Goal: Task Accomplishment & Management: Manage account settings

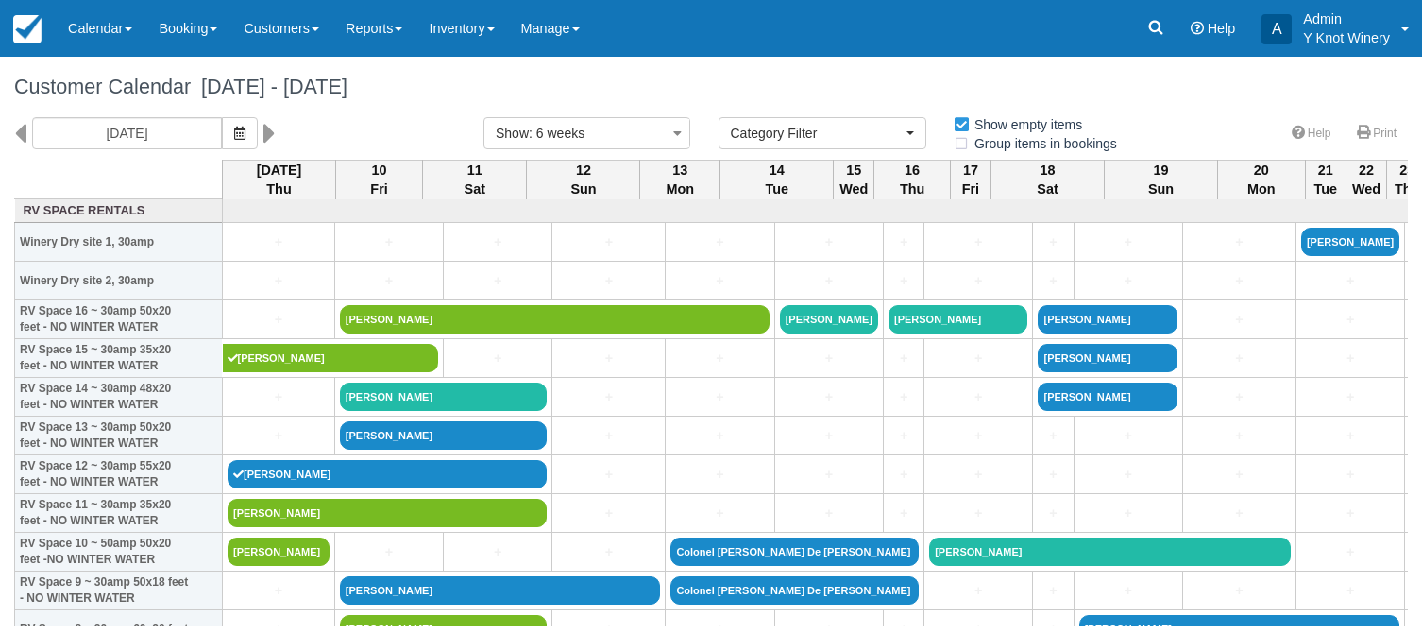
select select
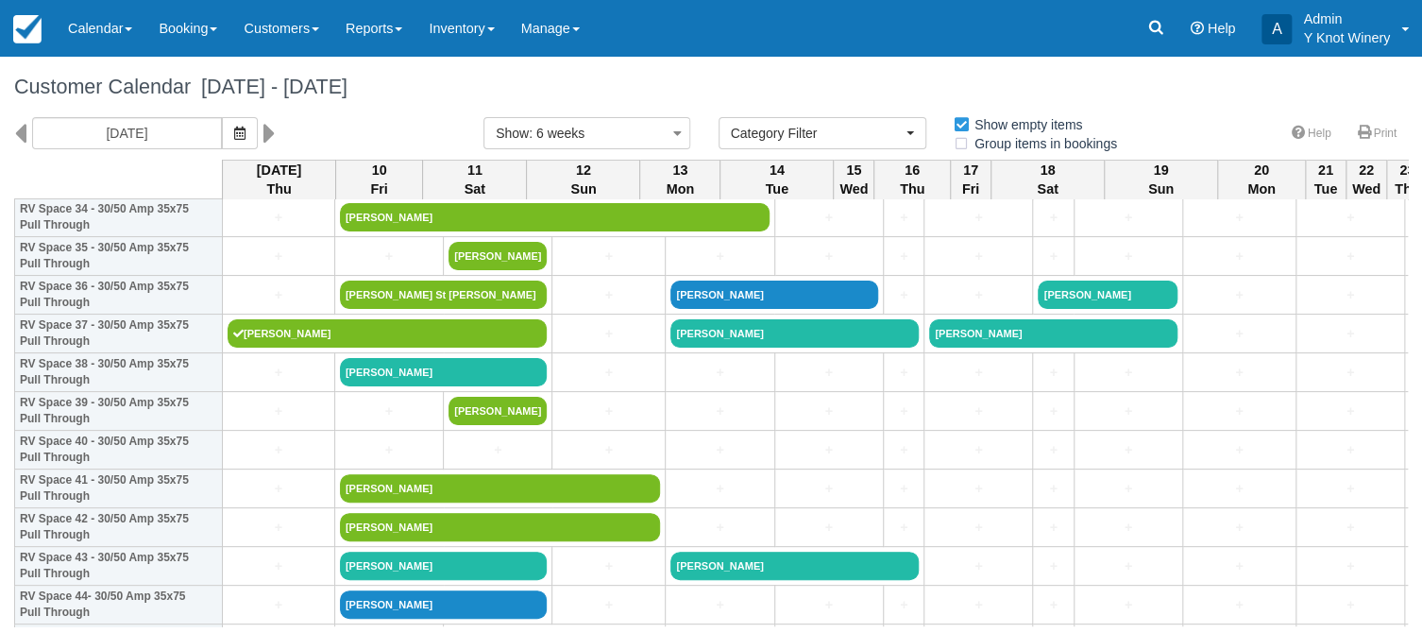
scroll to position [1420, 0]
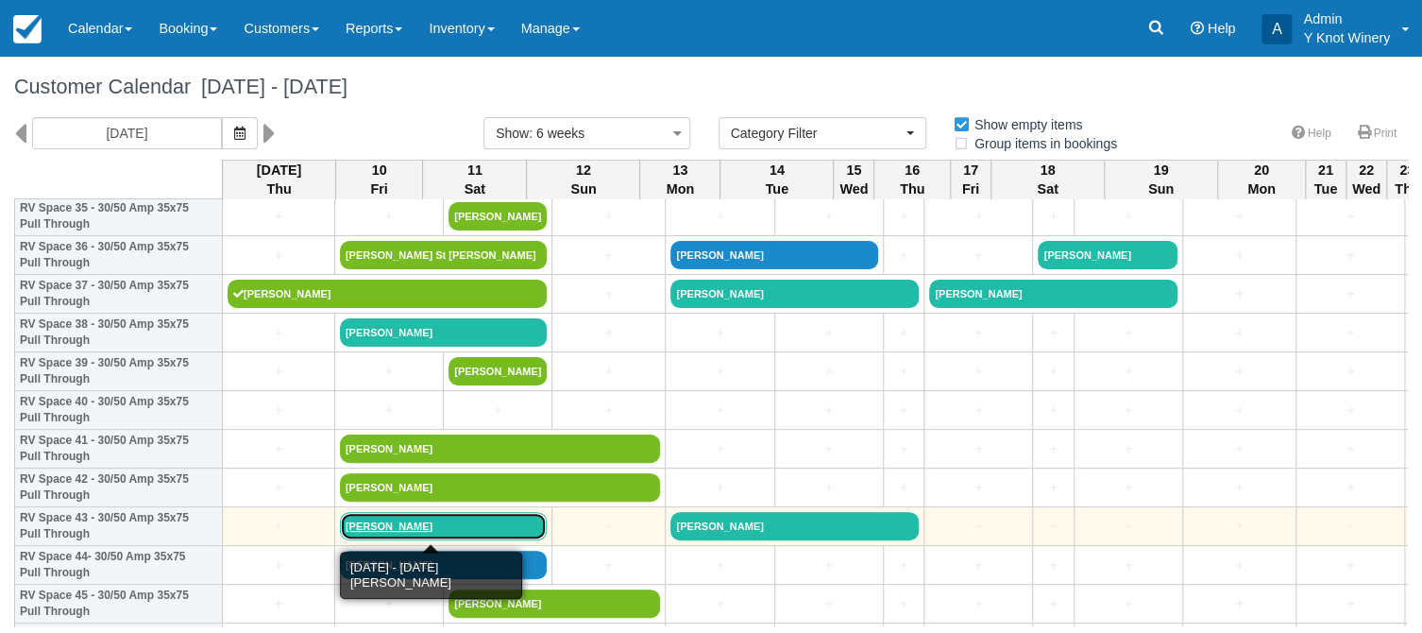
click at [368, 521] on link "[PERSON_NAME]" at bounding box center [444, 526] width 208 height 28
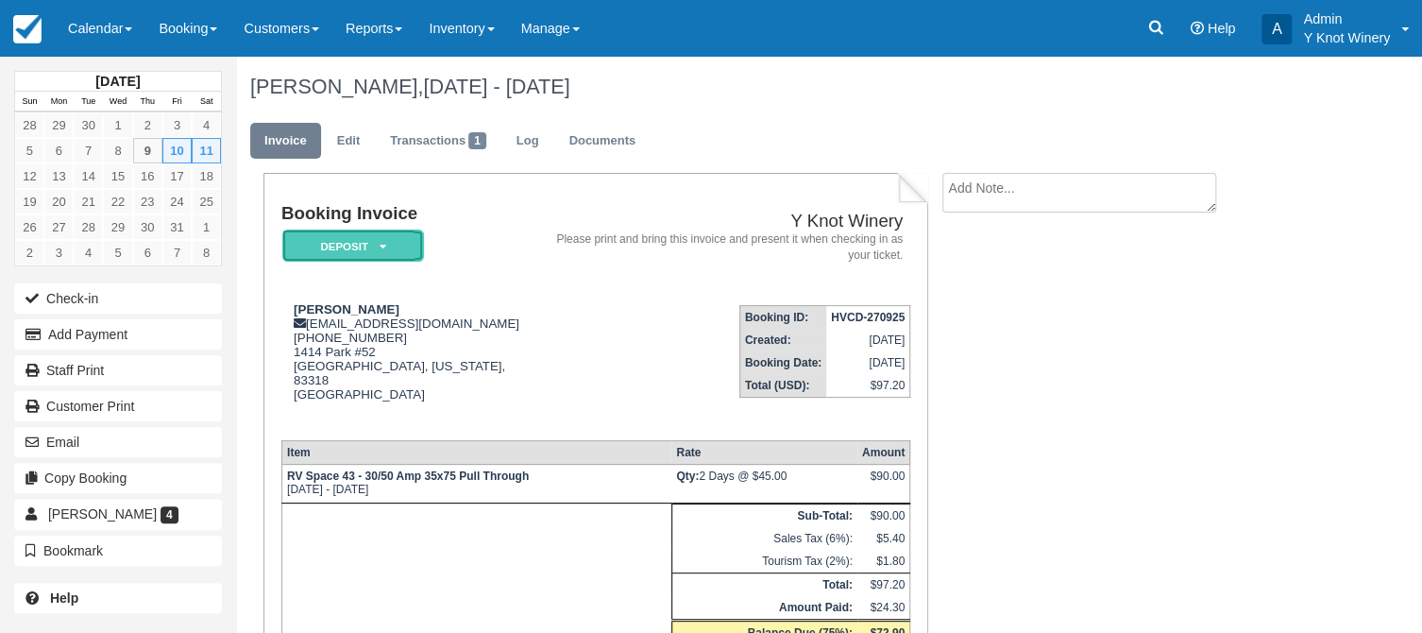
click at [383, 251] on icon at bounding box center [382, 246] width 7 height 11
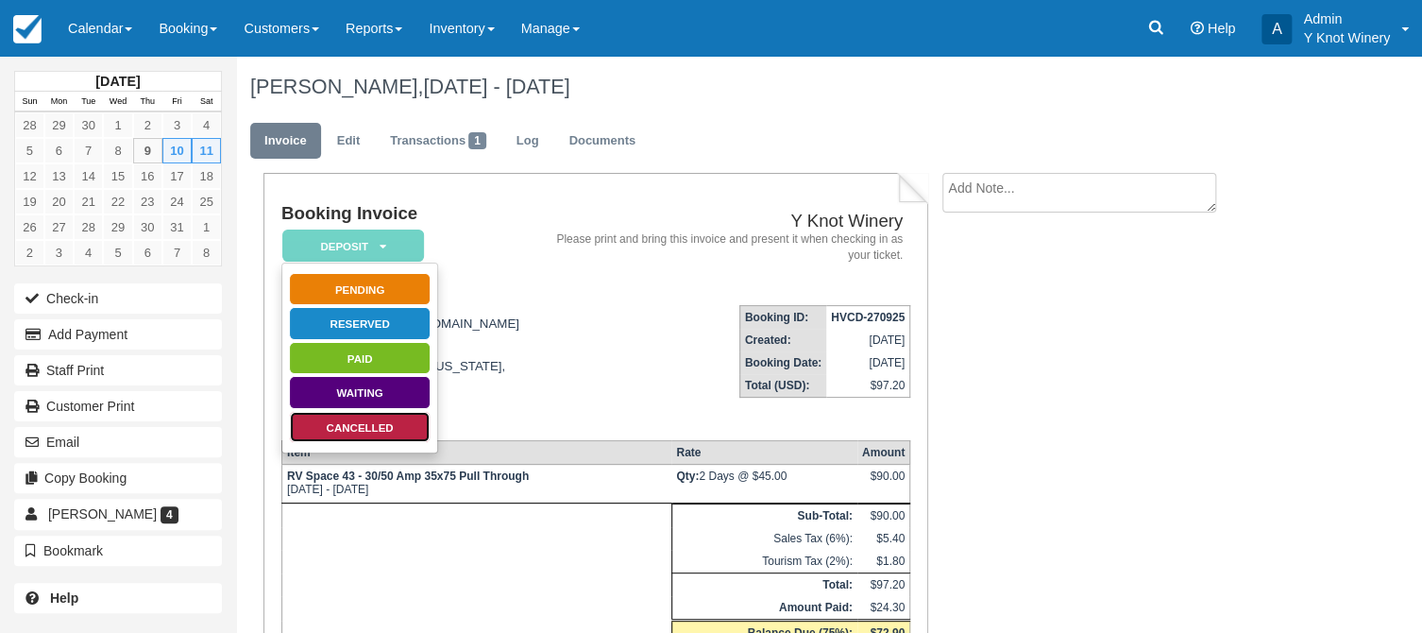
click at [400, 424] on link "Cancelled" at bounding box center [360, 427] width 142 height 33
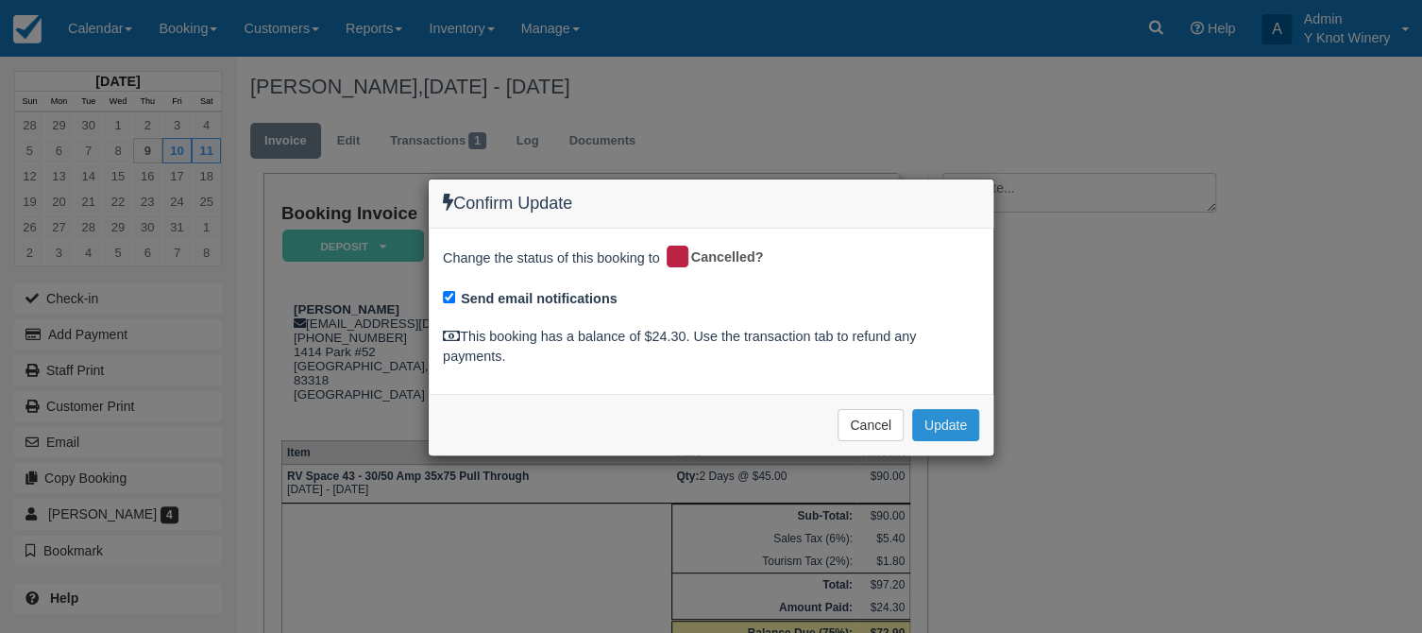
click at [954, 426] on button "Update" at bounding box center [945, 425] width 67 height 32
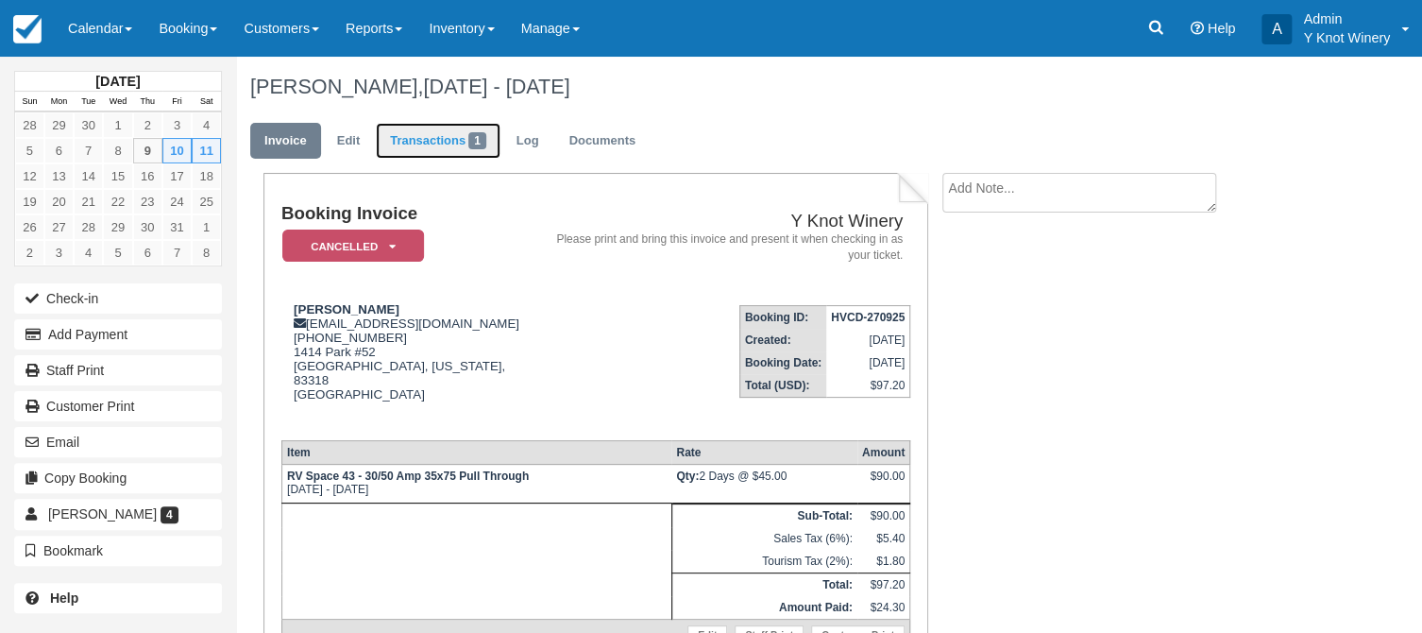
click at [448, 140] on link "Transactions 1" at bounding box center [438, 141] width 125 height 37
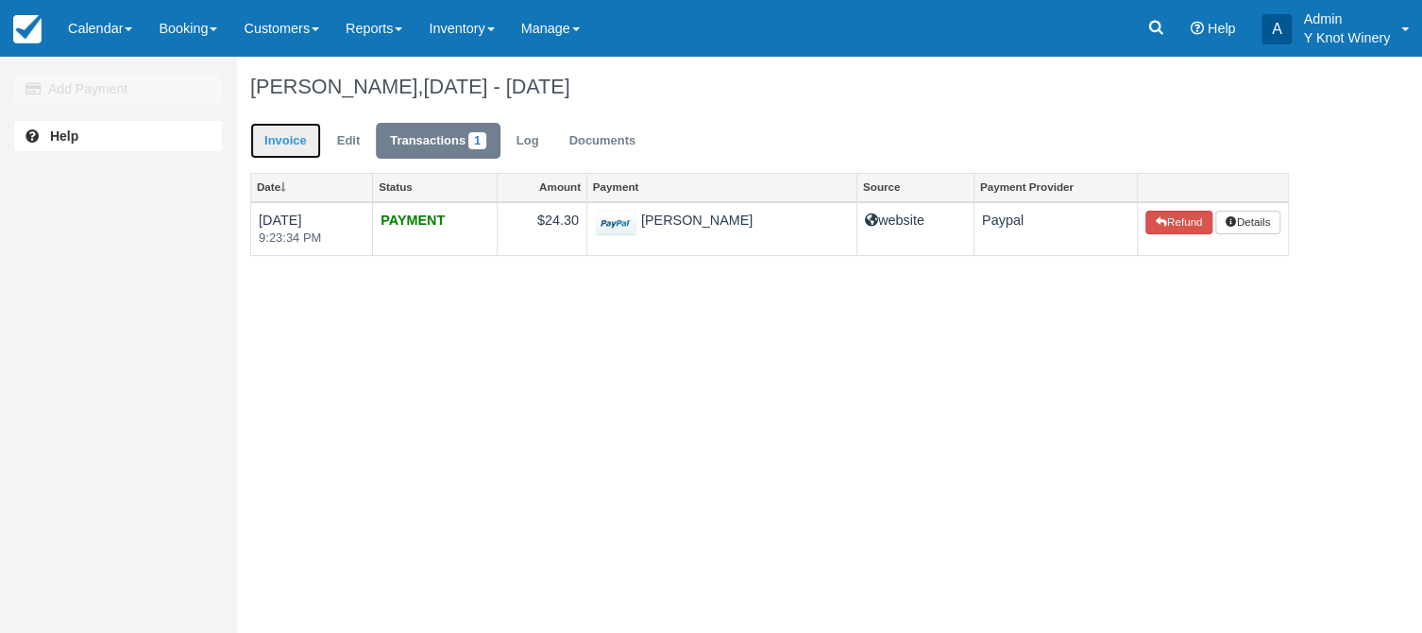
click at [273, 144] on link "Invoice" at bounding box center [285, 141] width 71 height 37
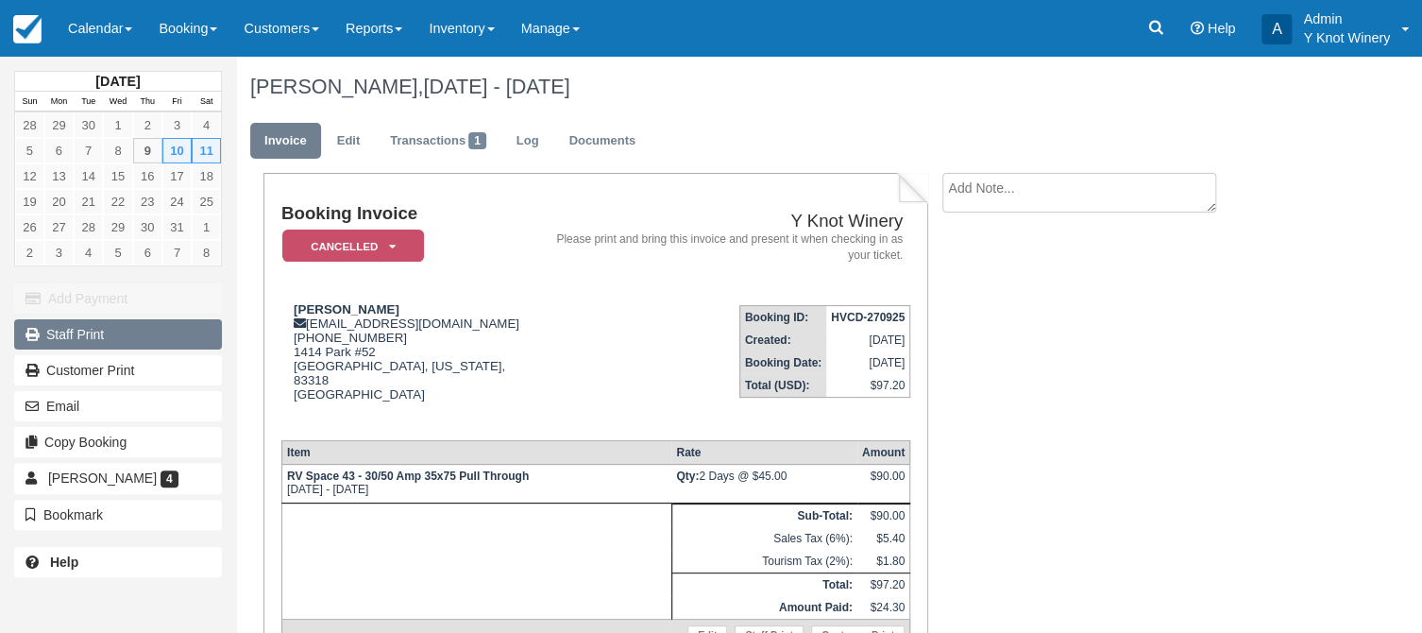
click at [163, 328] on link "Staff Print" at bounding box center [118, 334] width 208 height 30
